Goal: Understand site structure: Understand site structure

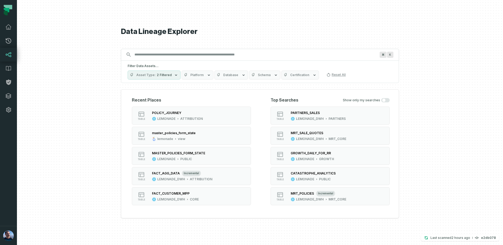
click at [183, 56] on input "Discovery Provider cmdk menu" at bounding box center [255, 54] width 248 height 8
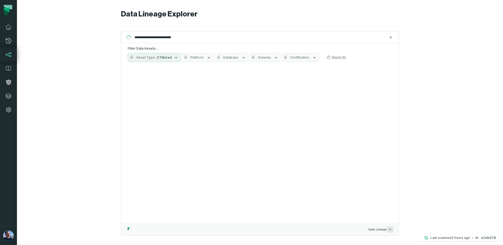
type input "**********"
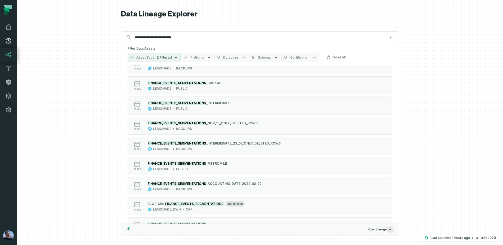
scroll to position [257, 0]
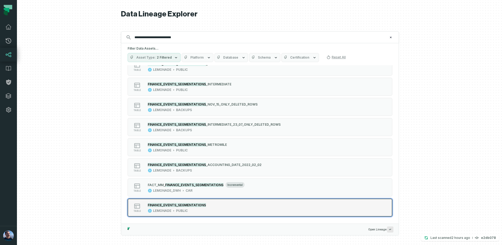
click at [176, 205] on mark "FINANCE_EVENTS_SEGMENTATIONS" at bounding box center [177, 205] width 58 height 4
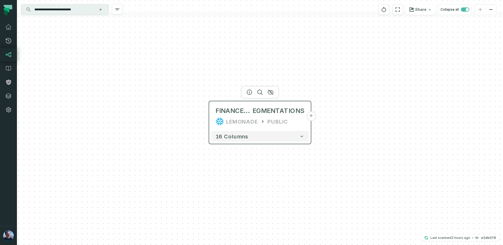
click at [312, 115] on button "+" at bounding box center [312, 116] width 10 height 10
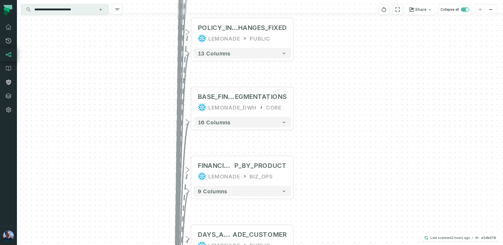
drag, startPoint x: 329, startPoint y: 55, endPoint x: 322, endPoint y: 213, distance: 158.1
click at [322, 214] on div "+ ADR_CALENDAR_YEAR_CEMENT_STA TE_SPLIT_CAR LEMONADE PUBLIC 5 columns + DAILY_C…" at bounding box center [260, 122] width 487 height 245
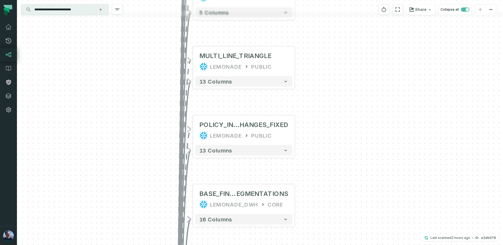
drag, startPoint x: 327, startPoint y: 100, endPoint x: 324, endPoint y: 208, distance: 107.9
click at [327, 204] on div "+ ADR_CALENDAR_YEAR_CEMENT_STA TE_SPLIT_CAR LEMONADE PUBLIC 5 columns + DAILY_C…" at bounding box center [260, 122] width 487 height 245
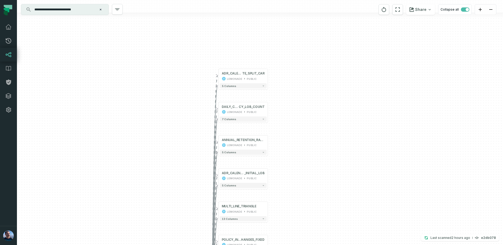
drag, startPoint x: 355, startPoint y: 77, endPoint x: 307, endPoint y: 191, distance: 124.6
click at [306, 192] on div "+ ADR_CALENDAR_YEAR_CEMENT_STA TE_SPLIT_CAR LEMONADE PUBLIC 5 columns + DAILY_C…" at bounding box center [260, 122] width 487 height 245
click at [244, 118] on button "7 columns" at bounding box center [243, 118] width 47 height 5
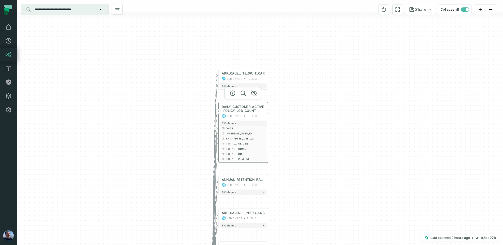
click at [269, 112] on button "+" at bounding box center [268, 111] width 5 height 5
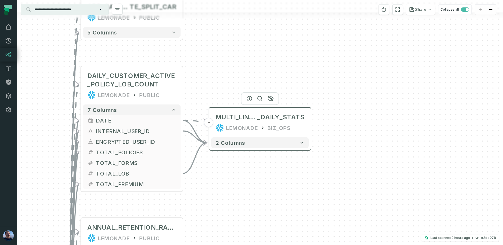
click at [212, 121] on button "-" at bounding box center [209, 123] width 10 height 10
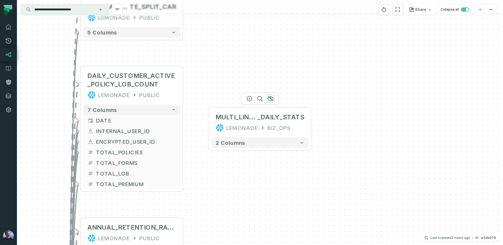
click at [271, 97] on icon "button" at bounding box center [271, 98] width 6 height 6
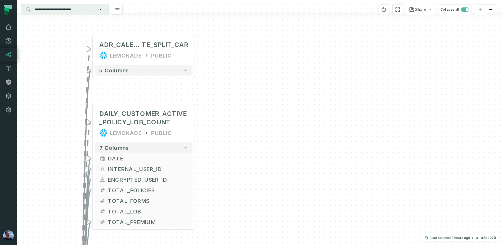
drag, startPoint x: 219, startPoint y: 112, endPoint x: 233, endPoint y: 125, distance: 18.9
click at [231, 131] on div "+ ADR_CALENDAR_YEAR_CEMENT_STA TE_SPLIT_CAR LEMONADE PUBLIC 5 columns + DAILY_C…" at bounding box center [260, 122] width 487 height 245
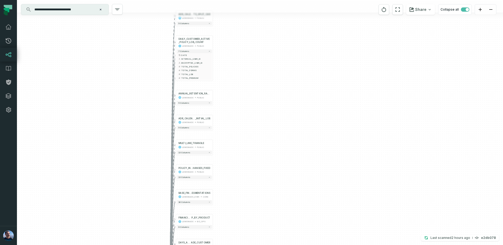
drag, startPoint x: 242, startPoint y: 147, endPoint x: 238, endPoint y: 61, distance: 86.2
click at [238, 61] on div "+ ADR_CALENDAR_YEAR_CEMENT_STA TE_SPLIT_CAR LEMONADE PUBLIC 5 columns + DAILY_C…" at bounding box center [260, 122] width 487 height 245
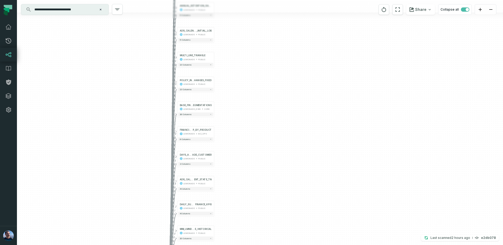
drag, startPoint x: 239, startPoint y: 156, endPoint x: 239, endPoint y: 76, distance: 80.0
click at [239, 76] on div "+ ADR_CALENDAR_YEAR_CEMENT_STA TE_SPLIT_CAR LEMONADE PUBLIC 5 columns + DAILY_C…" at bounding box center [260, 122] width 487 height 245
click at [215, 108] on button "+" at bounding box center [214, 106] width 3 height 3
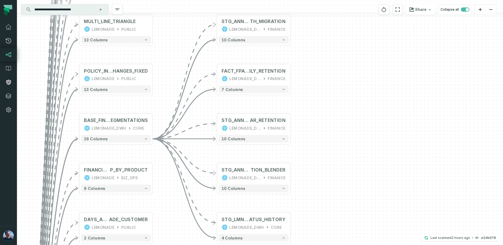
drag, startPoint x: 312, startPoint y: 123, endPoint x: 306, endPoint y: 107, distance: 17.6
click at [306, 107] on div "+ STG_ANNUAL_DOLLAR_RETENTION_WI TH_MIGRATION LEMONADE_DWH FINANCE + 10 columns…" at bounding box center [260, 122] width 487 height 245
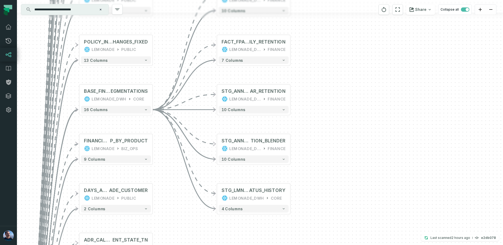
drag, startPoint x: 311, startPoint y: 122, endPoint x: 311, endPoint y: 93, distance: 29.1
click at [311, 93] on div "+ STG_ANNUAL_DOLLAR_RETENTION_WI TH_MIGRATION LEMONADE_DWH FINANCE + 10 columns…" at bounding box center [260, 122] width 487 height 245
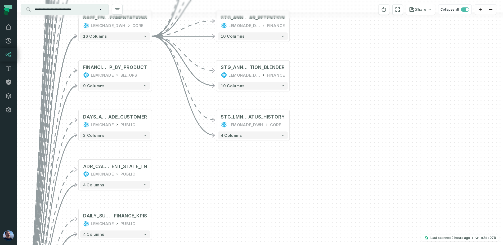
drag, startPoint x: 165, startPoint y: 187, endPoint x: 164, endPoint y: 113, distance: 73.7
click at [164, 113] on div "+ STG_ANNUAL_DOLLAR_RETENTION_WI TH_MIGRATION LEMONADE_DWH FINANCE + 10 columns…" at bounding box center [260, 122] width 487 height 245
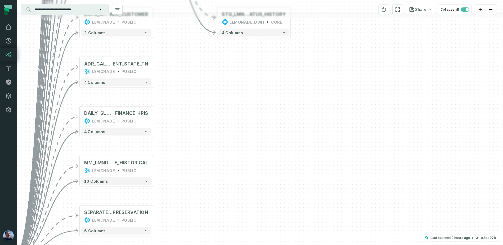
drag, startPoint x: 178, startPoint y: 202, endPoint x: 179, endPoint y: 100, distance: 102.3
click at [179, 100] on div "+ STG_ANNUAL_DOLLAR_RETENTION_WI TH_MIGRATION LEMONADE_DWH FINANCE + 10 columns…" at bounding box center [260, 122] width 487 height 245
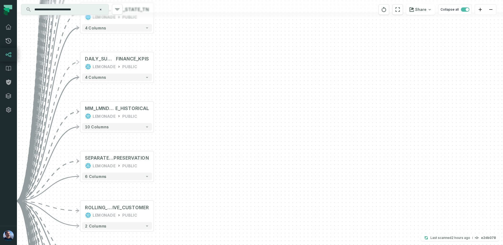
drag, startPoint x: 179, startPoint y: 173, endPoint x: 181, endPoint y: 118, distance: 54.3
click at [180, 118] on div "+ STG_ANNUAL_DOLLAR_RETENTION_WI TH_MIGRATION LEMONADE_DWH FINANCE + 10 columns…" at bounding box center [260, 122] width 487 height 245
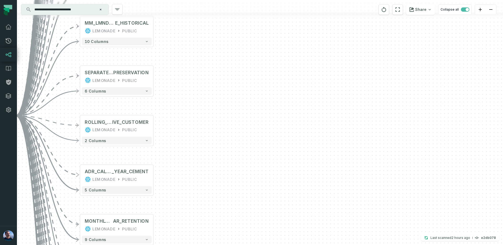
drag, startPoint x: 180, startPoint y: 156, endPoint x: 180, endPoint y: 67, distance: 89.3
click at [180, 67] on div "+ STG_ANNUAL_DOLLAR_RETENTION_WI TH_MIGRATION LEMONADE_DWH FINANCE + 10 columns…" at bounding box center [260, 122] width 487 height 245
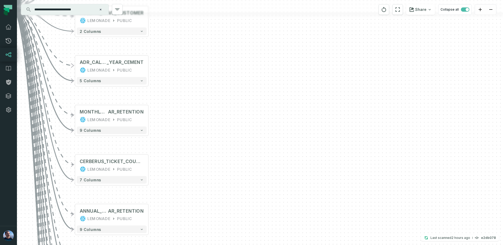
drag, startPoint x: 174, startPoint y: 171, endPoint x: 170, endPoint y: 51, distance: 120.4
click at [170, 50] on div "+ STG_ANNUAL_DOLLAR_RETENTION_WI TH_MIGRATION LEMONADE_DWH FINANCE + 10 columns…" at bounding box center [260, 122] width 487 height 245
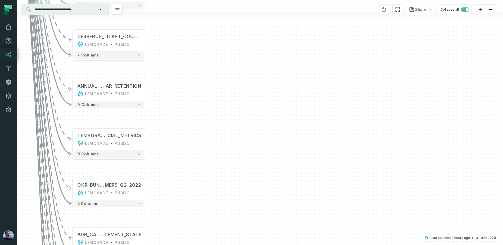
drag, startPoint x: 177, startPoint y: 179, endPoint x: 174, endPoint y: 69, distance: 109.2
click at [174, 69] on div "+ STG_ANNUAL_DOLLAR_RETENTION_WI TH_MIGRATION LEMONADE_DWH FINANCE + 10 columns…" at bounding box center [260, 122] width 487 height 245
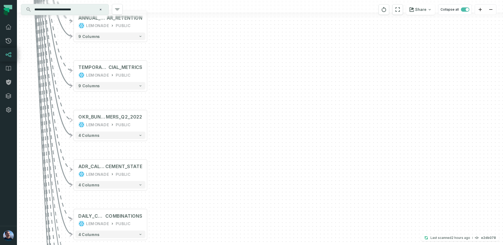
drag, startPoint x: 166, startPoint y: 159, endPoint x: 169, endPoint y: 72, distance: 86.9
click at [169, 72] on div "+ STG_ANNUAL_DOLLAR_RETENTION_WI TH_MIGRATION LEMONADE_DWH FINANCE + 10 columns…" at bounding box center [260, 122] width 487 height 245
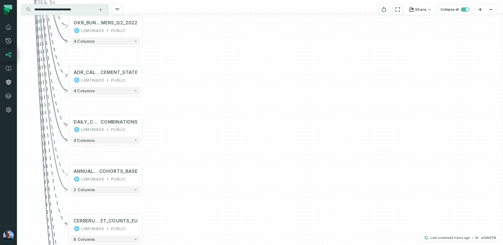
drag, startPoint x: 182, startPoint y: 135, endPoint x: 177, endPoint y: 23, distance: 112.2
click at [177, 24] on div "+ STG_ANNUAL_DOLLAR_RETENTION_WI TH_MIGRATION LEMONADE_DWH FINANCE + 10 columns…" at bounding box center [260, 122] width 487 height 245
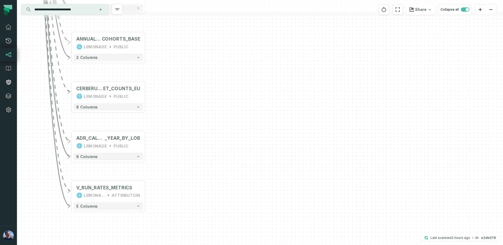
drag, startPoint x: 180, startPoint y: 166, endPoint x: 181, endPoint y: 67, distance: 99.4
click at [181, 67] on div "+ STG_ANNUAL_DOLLAR_RETENTION_WI TH_MIGRATION LEMONADE_DWH FINANCE + 10 columns…" at bounding box center [260, 122] width 487 height 245
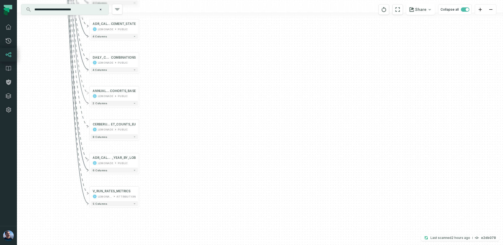
drag, startPoint x: 224, startPoint y: 45, endPoint x: 194, endPoint y: 116, distance: 77.1
click at [194, 116] on div "+ STG_ANNUAL_DOLLAR_RETENTION_WI TH_MIGRATION LEMONADE_DWH FINANCE + 10 columns…" at bounding box center [260, 122] width 487 height 245
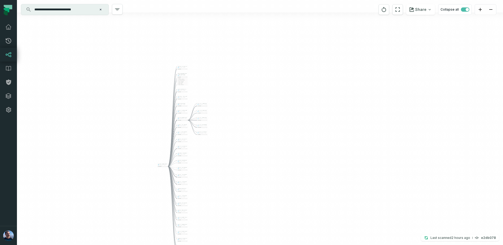
drag, startPoint x: 280, startPoint y: 41, endPoint x: 222, endPoint y: 148, distance: 121.6
click at [222, 148] on div "+ STG_ANNUAL_DOLLAR_RETENTION_WI TH_MIGRATION LEMONADE_DWH FINANCE + 10 columns…" at bounding box center [260, 122] width 487 height 245
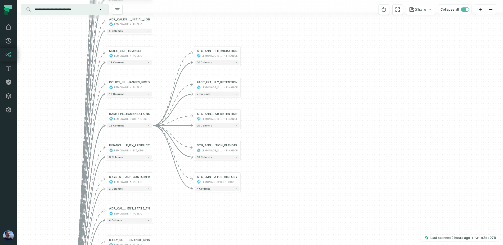
drag, startPoint x: 179, startPoint y: 98, endPoint x: 260, endPoint y: 199, distance: 129.9
click at [260, 199] on div "+ STG_ANNUAL_DOLLAR_RETENTION_WI TH_MIGRATION LEMONADE_DWH FINANCE + 10 columns…" at bounding box center [260, 122] width 487 height 245
